Goal: Navigation & Orientation: Find specific page/section

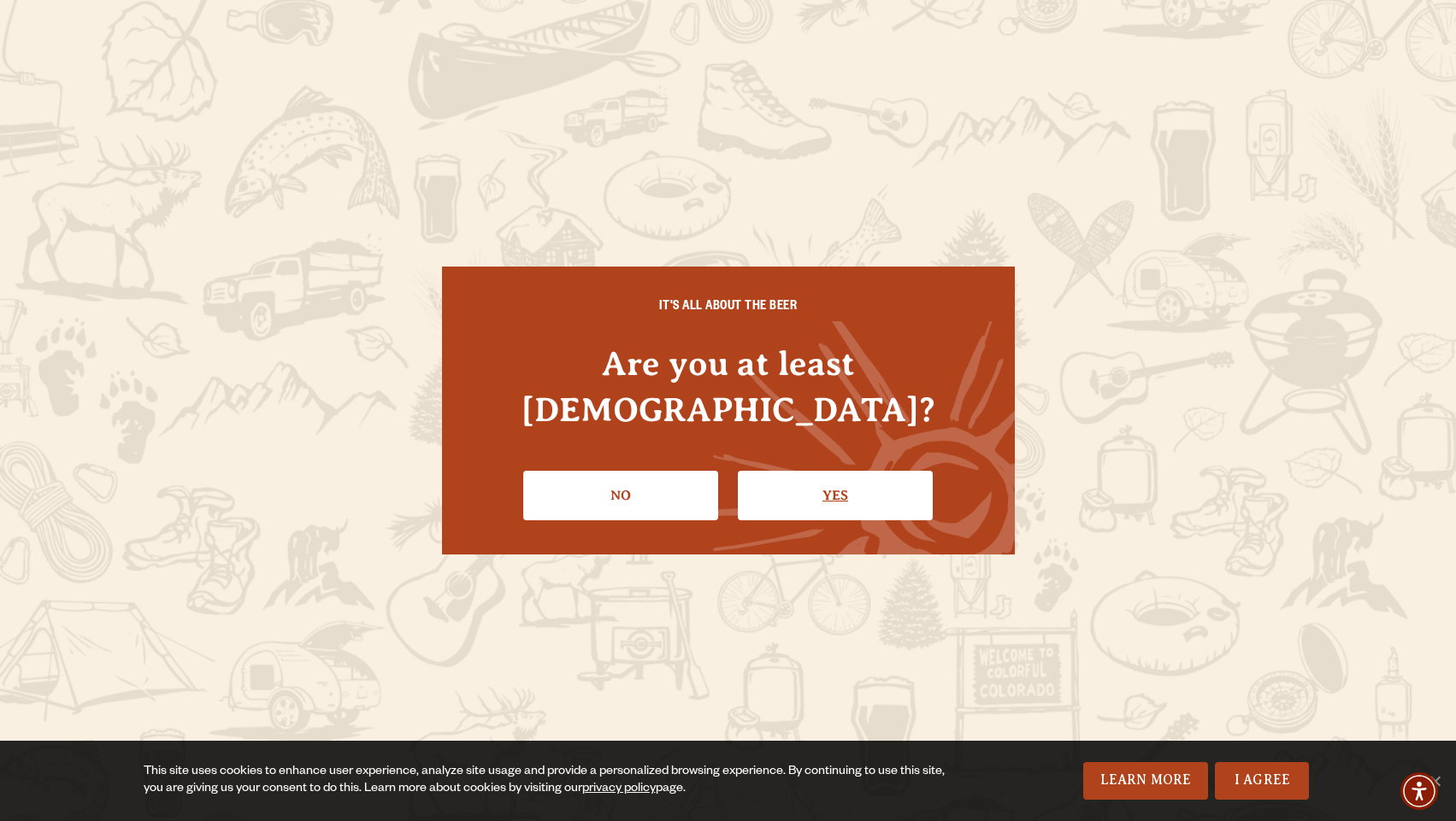
click at [867, 478] on link "Yes" at bounding box center [835, 496] width 195 height 50
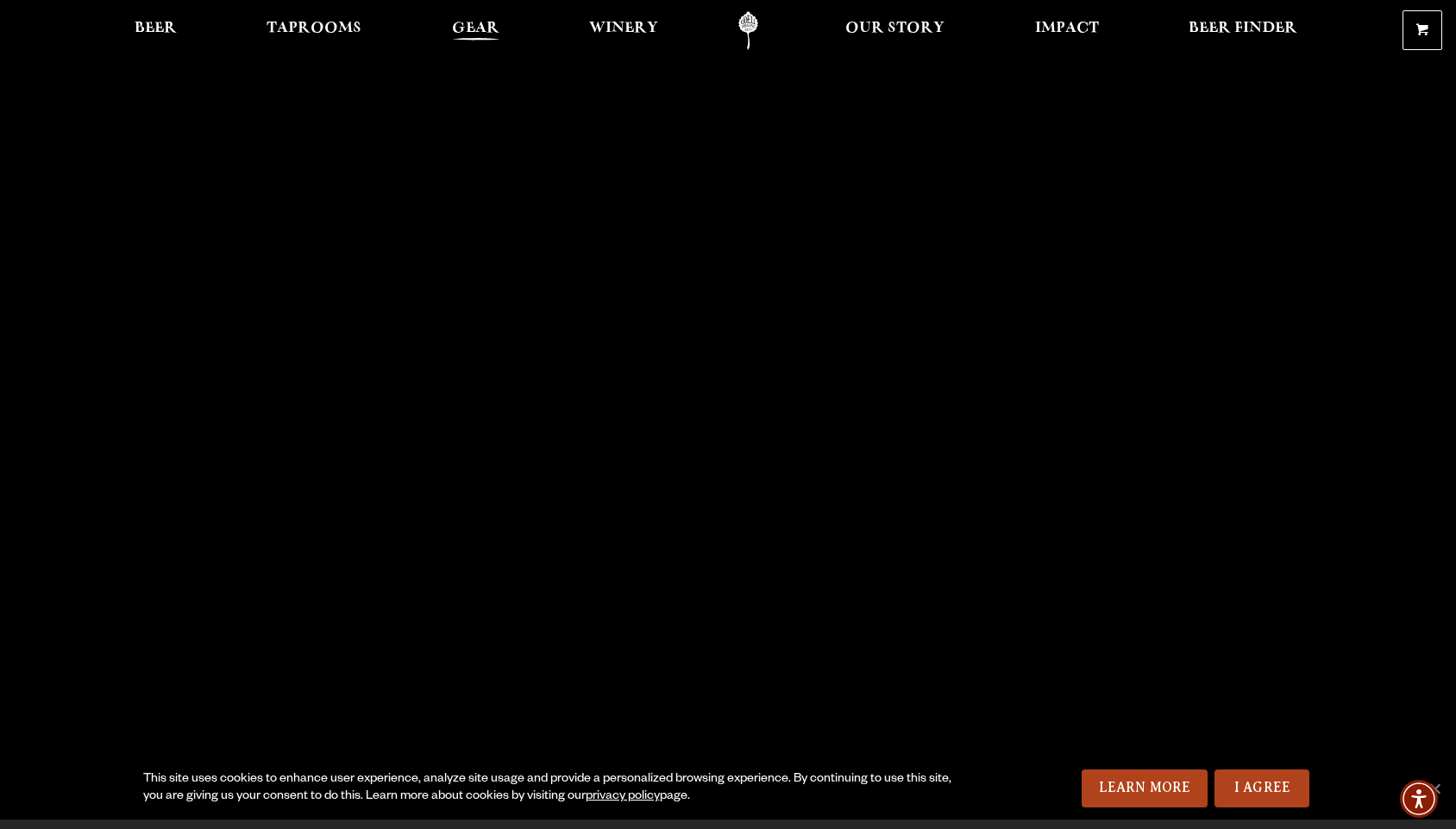
click at [474, 24] on span "Gear" at bounding box center [475, 28] width 47 height 14
click at [871, 31] on span "Our Story" at bounding box center [894, 28] width 100 height 14
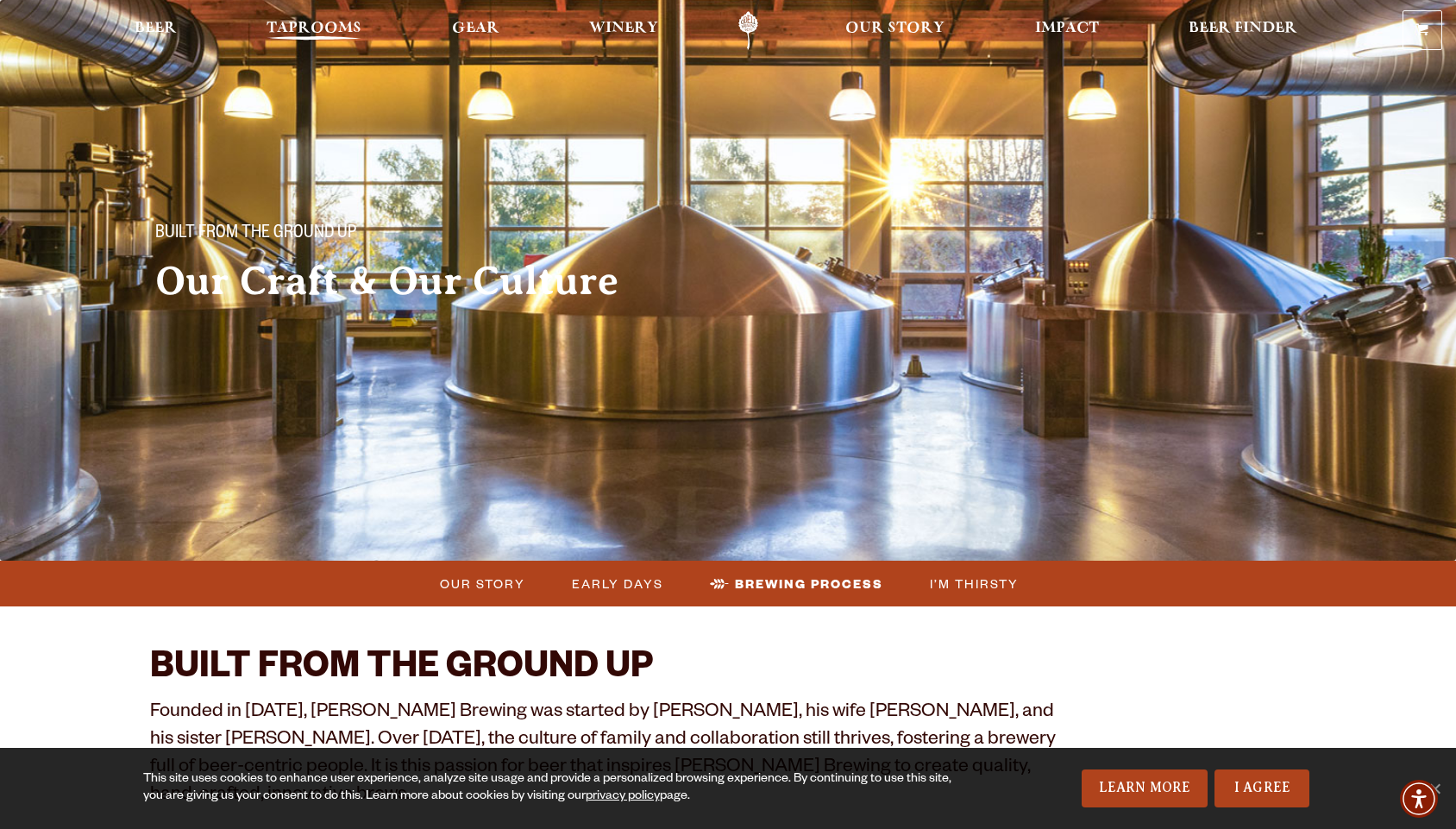
click at [300, 31] on span "Taprooms" at bounding box center [314, 28] width 95 height 14
